Goal: Task Accomplishment & Management: Manage account settings

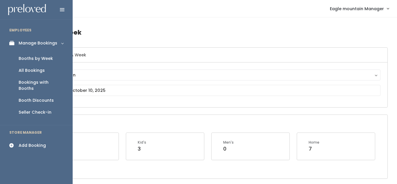
click at [18, 44] on link "Manage Bookings" at bounding box center [36, 43] width 73 height 13
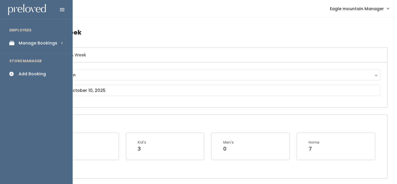
click at [21, 46] on link "Manage Bookings" at bounding box center [36, 43] width 73 height 13
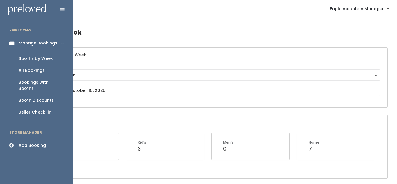
click at [23, 58] on div "Booths by Week" at bounding box center [36, 59] width 34 height 6
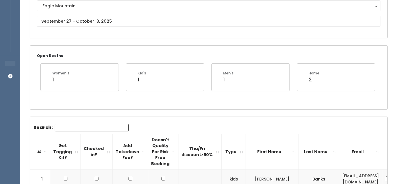
scroll to position [72, 0]
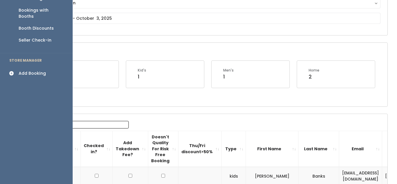
click at [19, 70] on div "Add Booking" at bounding box center [32, 73] width 27 height 6
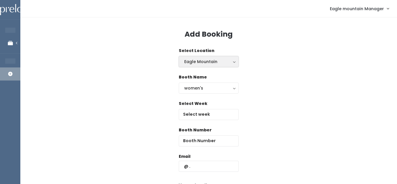
click at [231, 63] on div "Eagle Mountain" at bounding box center [208, 61] width 49 height 6
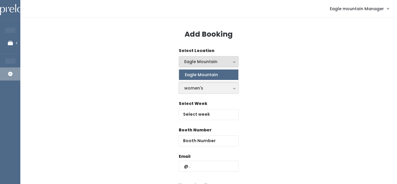
click at [216, 88] on div "women's" at bounding box center [208, 88] width 49 height 6
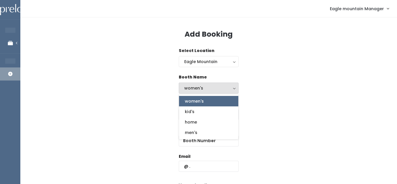
click at [315, 92] on div "Booth Name women's kid's home men's women's women's kid's home men's" at bounding box center [209, 87] width 358 height 26
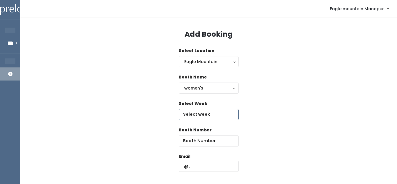
click at [218, 113] on input "text" at bounding box center [209, 114] width 60 height 11
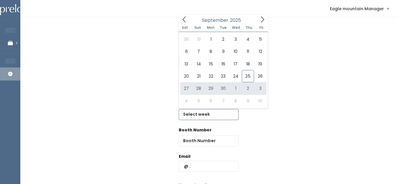
type input "September 27 to October 3"
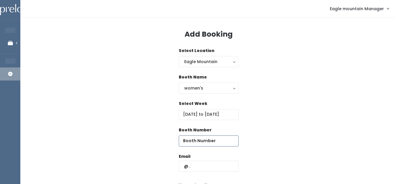
click at [200, 142] on input "number" at bounding box center [209, 141] width 60 height 11
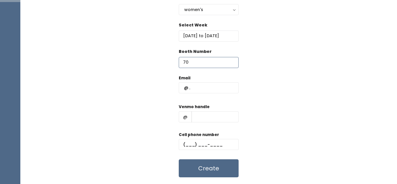
scroll to position [83, 0]
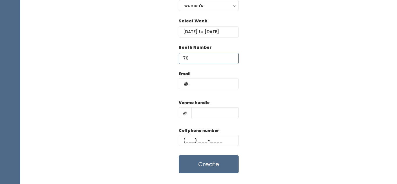
type input "70"
click at [195, 86] on input "text" at bounding box center [209, 83] width 60 height 11
type input "eaglemountain@preloved.love"
click at [218, 116] on input "text" at bounding box center [215, 112] width 47 height 11
type input "eaglemtn"
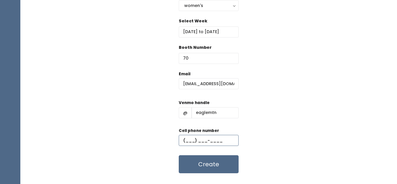
click at [203, 142] on input "text" at bounding box center [209, 140] width 60 height 11
type input "[PHONE_NUMBER]"
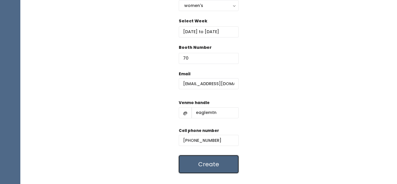
click at [215, 163] on button "Create" at bounding box center [209, 164] width 60 height 18
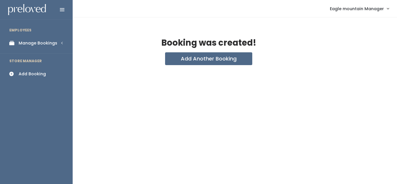
click at [16, 43] on icon at bounding box center [13, 43] width 8 height 5
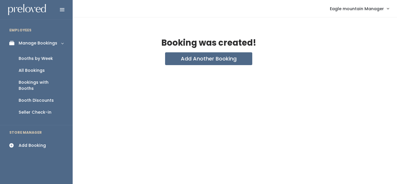
click at [38, 97] on div "Booth Discounts" at bounding box center [36, 100] width 35 height 6
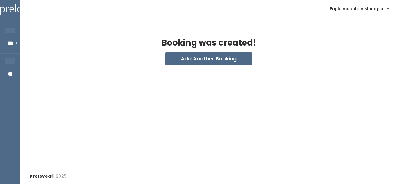
click at [365, 11] on span "Eagle mountain Manager" at bounding box center [357, 9] width 54 height 6
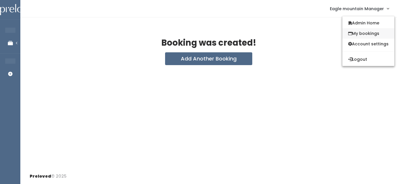
click at [353, 32] on link "My bookings" at bounding box center [369, 33] width 52 height 10
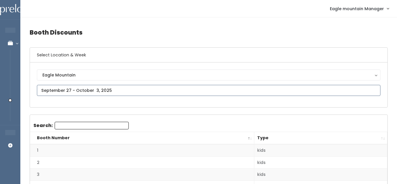
click at [256, 92] on input "text" at bounding box center [209, 90] width 344 height 11
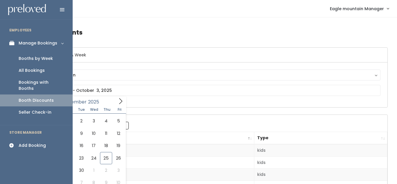
click at [35, 68] on div "All Bookings" at bounding box center [32, 70] width 26 height 6
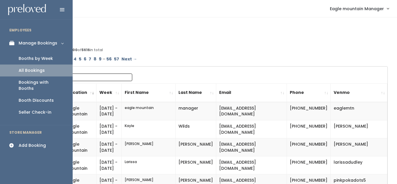
click at [41, 57] on div "Booths by Week" at bounding box center [36, 59] width 34 height 6
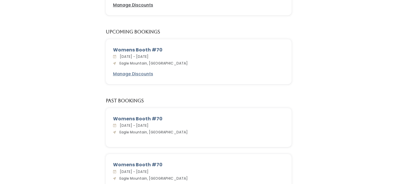
scroll to position [113, 0]
click at [140, 73] on u "Manage Discounts" at bounding box center [133, 74] width 40 height 6
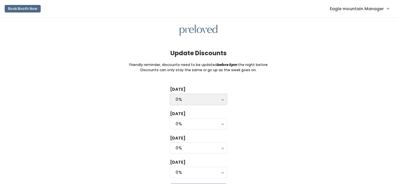
click at [201, 97] on div "0%" at bounding box center [199, 99] width 46 height 6
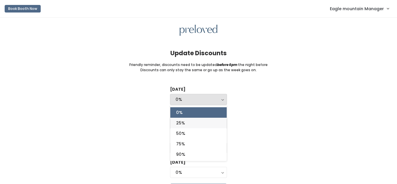
click at [188, 123] on link "25%" at bounding box center [198, 123] width 56 height 10
select select "25%"
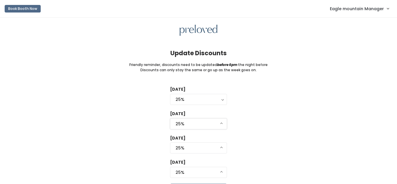
click at [188, 123] on div "25%" at bounding box center [199, 124] width 46 height 6
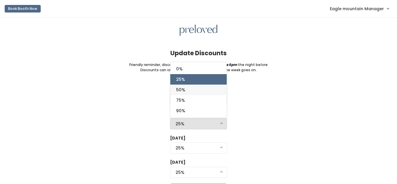
click at [195, 90] on link "50%" at bounding box center [198, 90] width 56 height 10
select select "50%"
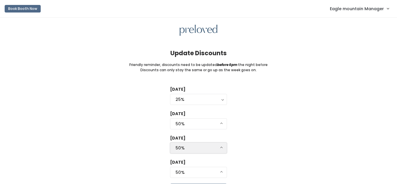
click at [183, 146] on div "50%" at bounding box center [199, 148] width 46 height 6
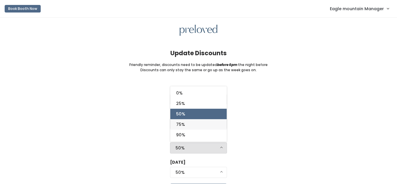
click at [188, 124] on link "75%" at bounding box center [198, 124] width 56 height 10
select select "75%"
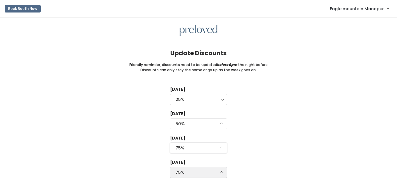
scroll to position [37, 0]
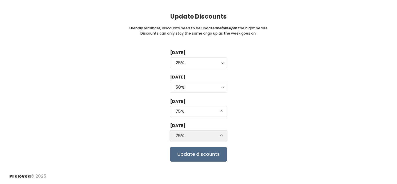
click at [188, 134] on div "75%" at bounding box center [199, 136] width 46 height 6
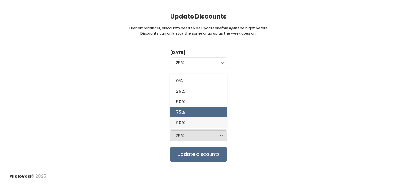
click at [186, 125] on link "90%" at bounding box center [198, 122] width 56 height 10
select select "90%"
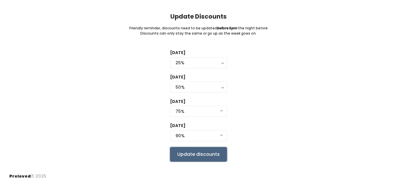
click at [181, 154] on input "Update discounts" at bounding box center [198, 154] width 57 height 15
